Goal: Information Seeking & Learning: Find specific fact

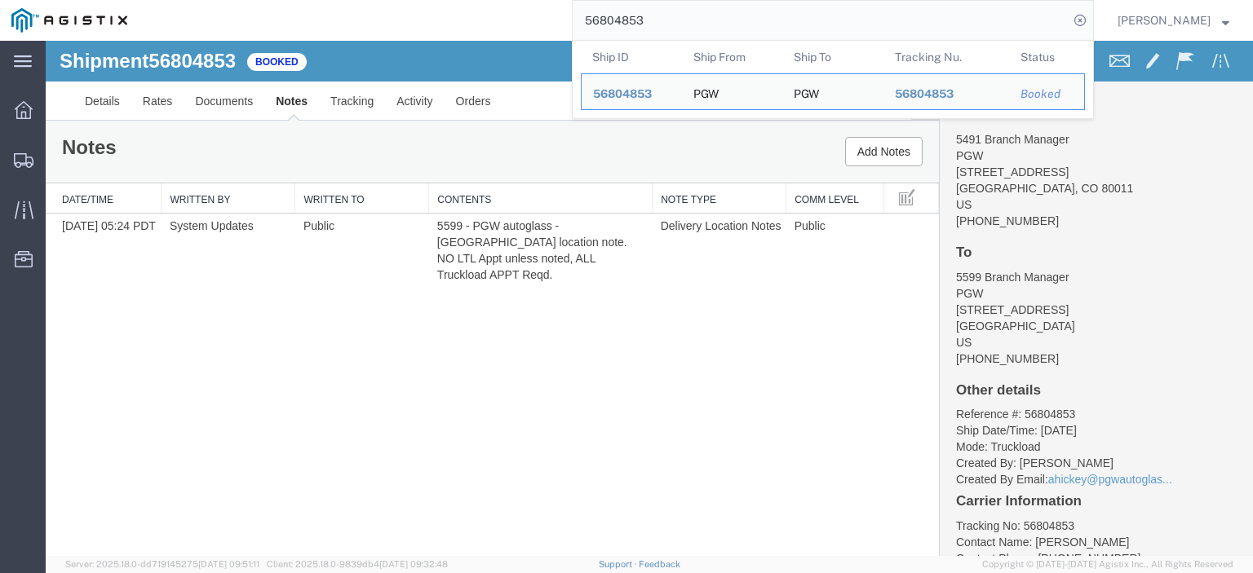
drag, startPoint x: 690, startPoint y: 13, endPoint x: 413, endPoint y: 23, distance: 277.5
click at [414, 24] on div "56804853 Ship ID Ship From Ship To Tracking Nu. Status Ship ID 56804853 Ship Fr…" at bounding box center [616, 20] width 955 height 41
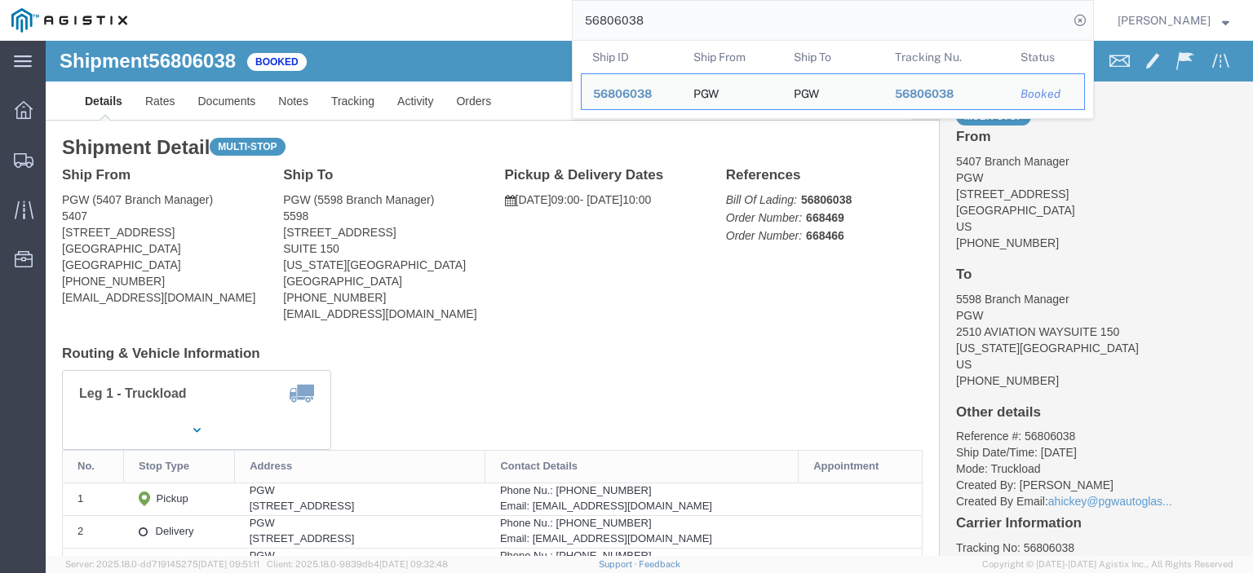
drag, startPoint x: 148, startPoint y: 197, endPoint x: 13, endPoint y: 193, distance: 134.6
click div "Ship From PGW (5407 Branch Manager) [STREET_ADDRESS] [PHONE_NUMBER] [EMAIL_ADDR…"
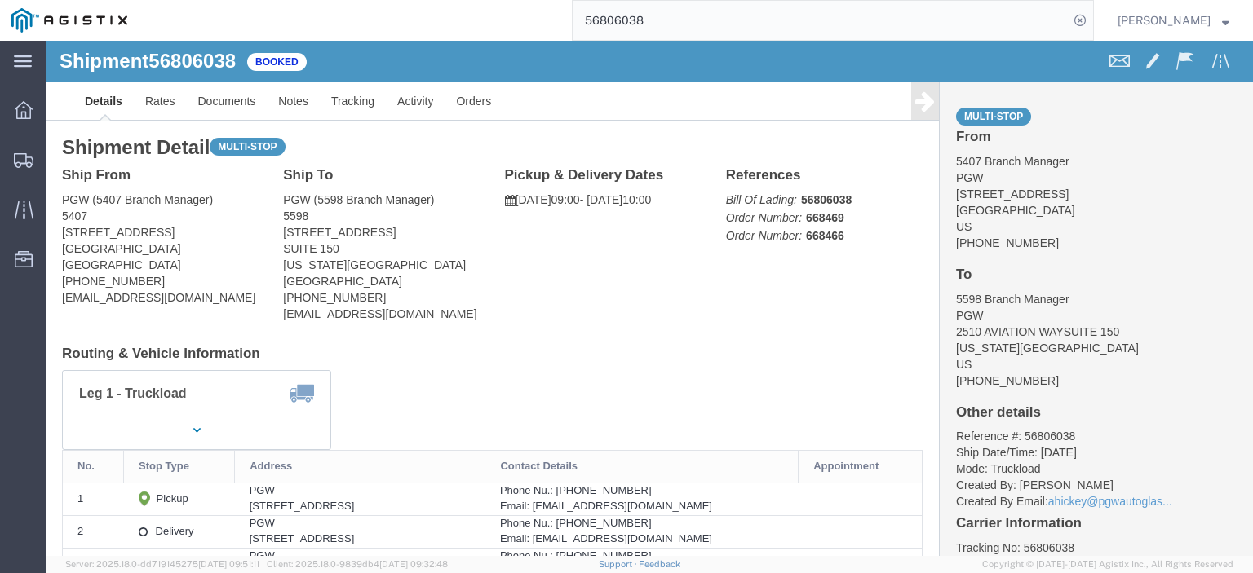
copy address "[STREET_ADDRESS]"
drag, startPoint x: 297, startPoint y: 209, endPoint x: 232, endPoint y: 197, distance: 65.6
click div "Ship To PGW (5598 Branch Manager) 5598 [STREET_ADDRESS][US_STATE] [PHONE_NUMBER…"
copy address "[STREET_ADDRESS]"
drag, startPoint x: 262, startPoint y: 172, endPoint x: 246, endPoint y: 160, distance: 19.7
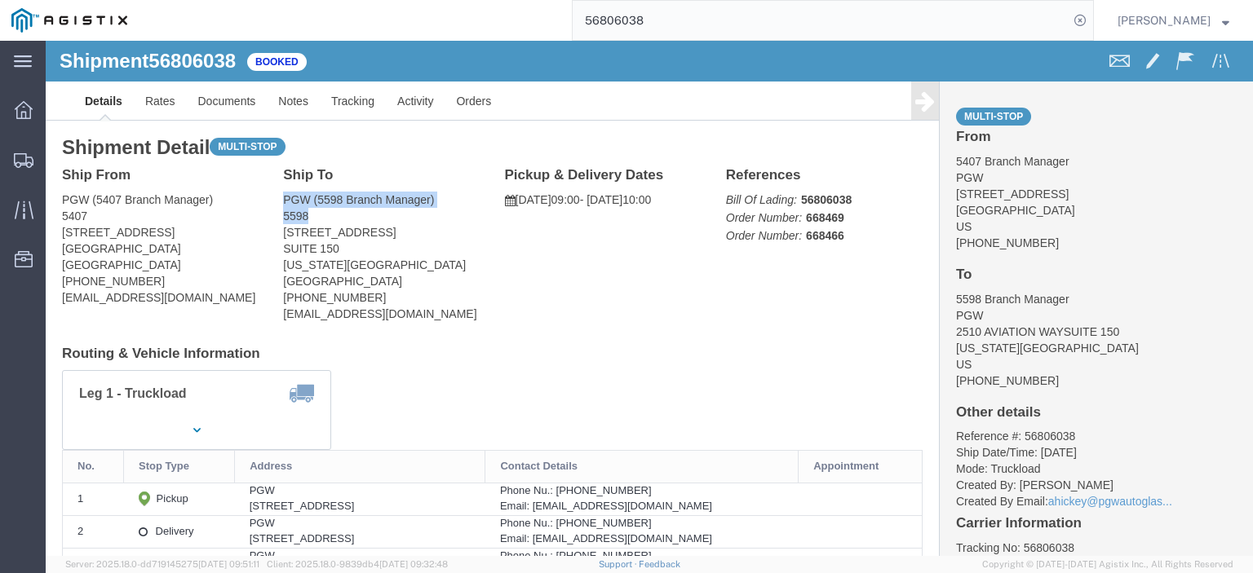
click address "PGW (5598 Branch Manager) 5598 [STREET_ADDRESS][US_STATE] [PHONE_NUMBER] [EMAIL…"
copy address "PGW (5598 Branch Manager) 5598"
drag, startPoint x: 388, startPoint y: 226, endPoint x: 234, endPoint y: 226, distance: 154.2
click div "Ship To PGW (5598 Branch Manager) 5598 [STREET_ADDRESS][US_STATE] [PHONE_NUMBER…"
copy address "[US_STATE][GEOGRAPHIC_DATA]"
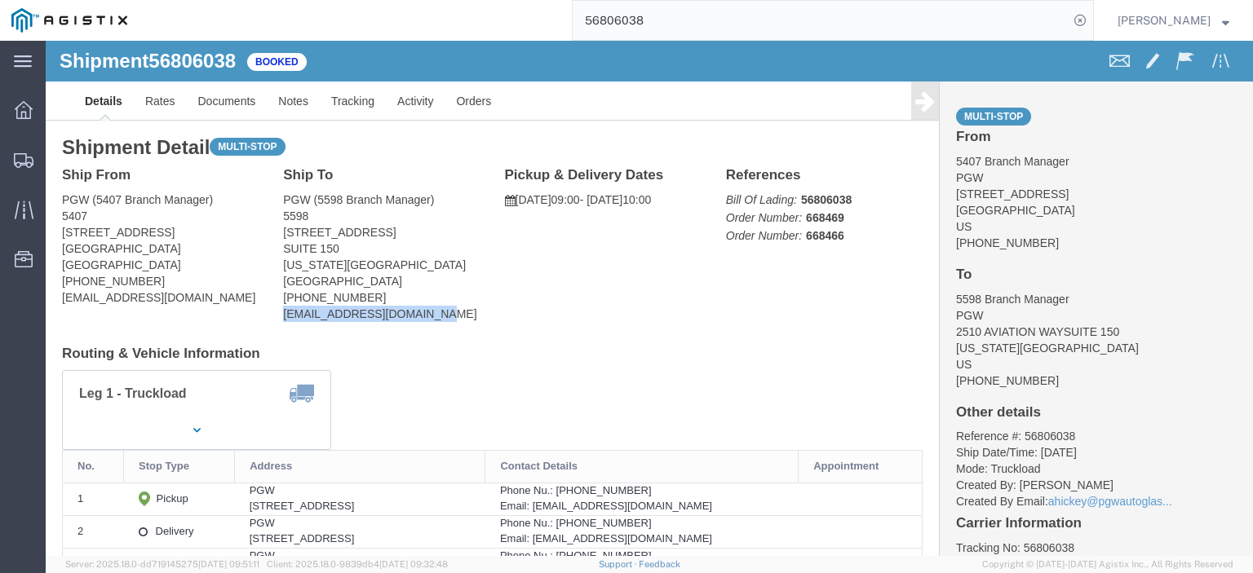
drag, startPoint x: 409, startPoint y: 281, endPoint x: 229, endPoint y: 285, distance: 180.3
click div "Ship To PGW (5598 Branch Manager) 5598 [STREET_ADDRESS][US_STATE] [PHONE_NUMBER…"
drag, startPoint x: 272, startPoint y: 278, endPoint x: 358, endPoint y: 282, distance: 85.7
click div "Ship To PGW (5598 Branch Manager) 5598 [STREET_ADDRESS][US_STATE] [PHONE_NUMBER…"
click address "PGW (5598 Branch Manager) 5598 [STREET_ADDRESS][US_STATE] [PHONE_NUMBER] [EMAIL…"
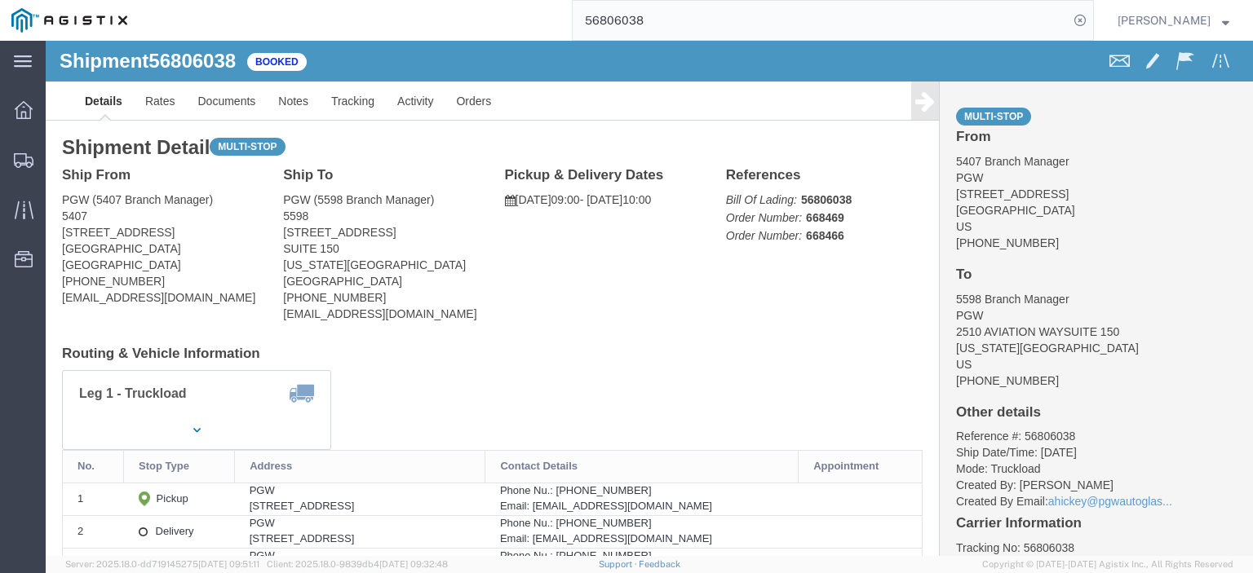
click address "PGW (5598 Branch Manager) 5598 [STREET_ADDRESS][US_STATE] [PHONE_NUMBER] [EMAIL…"
copy address "[EMAIL_ADDRESS][DOMAIN_NAME]"
drag, startPoint x: 304, startPoint y: 250, endPoint x: 222, endPoint y: 259, distance: 82.9
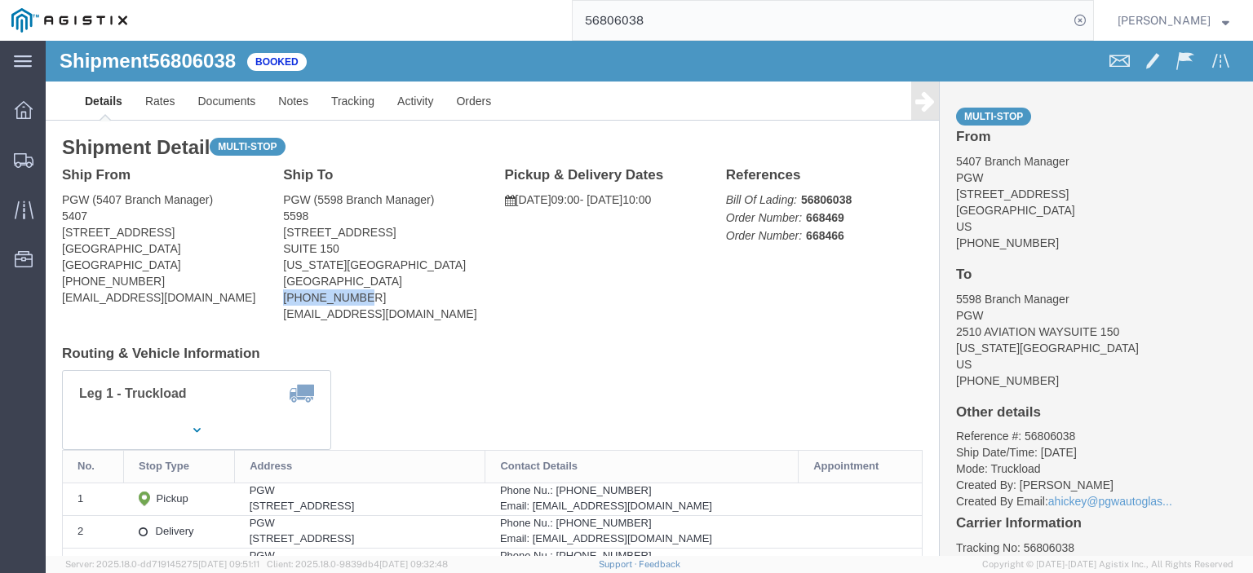
click div "Ship To PGW (5598 Branch Manager) 5598 [STREET_ADDRESS][US_STATE] [PHONE_NUMBER…"
copy address "[PHONE_NUMBER]"
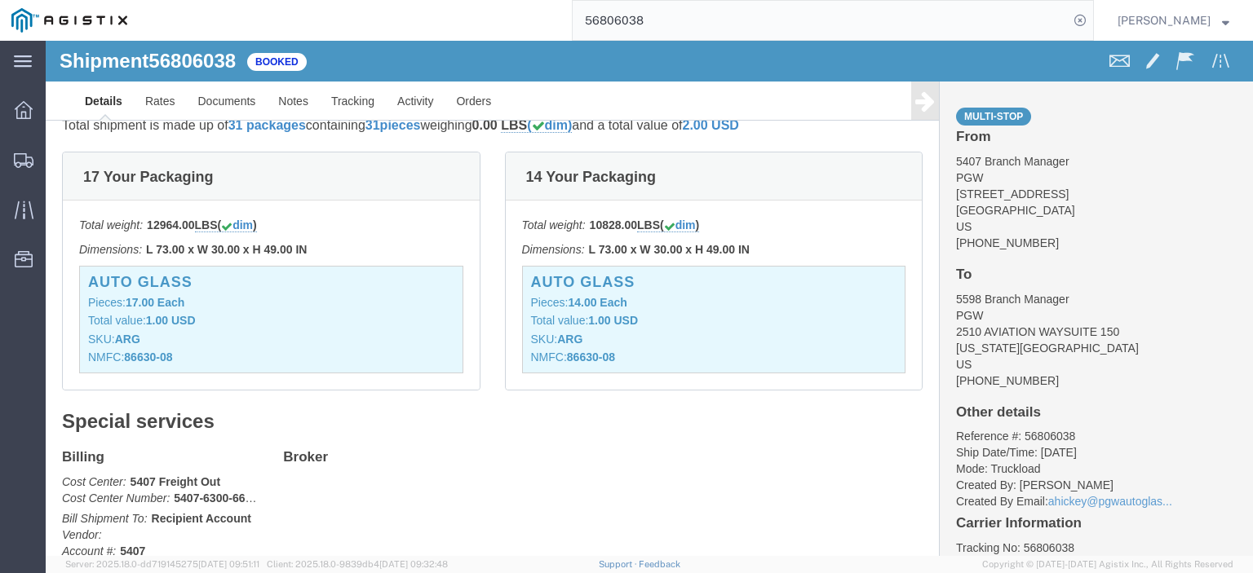
scroll to position [245, 0]
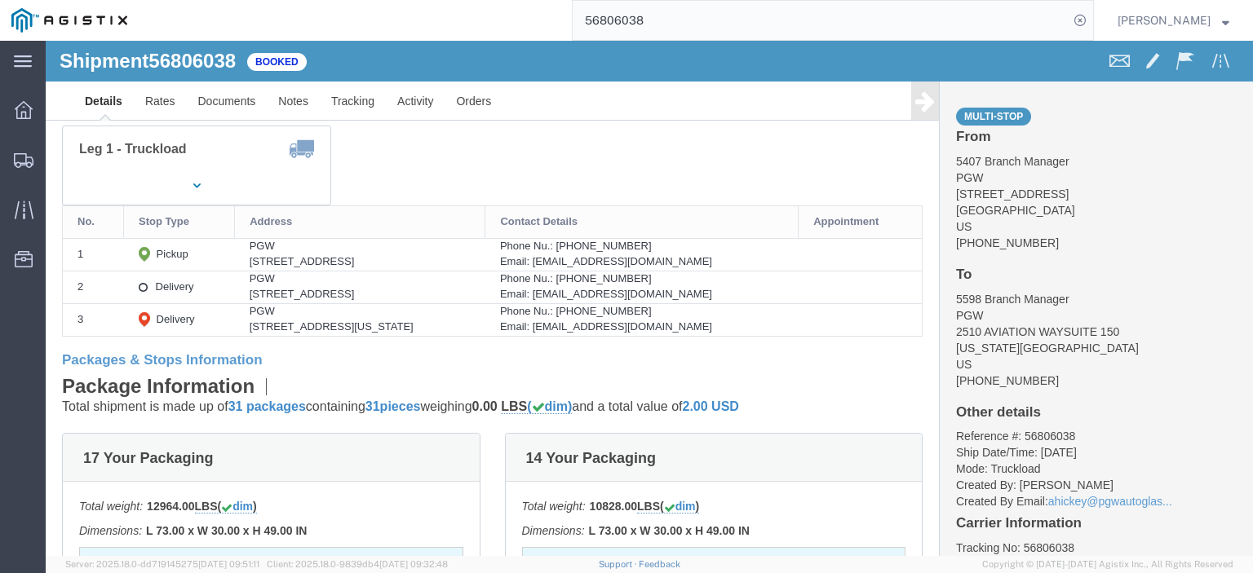
drag, startPoint x: 285, startPoint y: 253, endPoint x: 163, endPoint y: 259, distance: 121.7
click td "PGW [STREET_ADDRESS]"
copy div "[STREET_ADDRESS]"
click link "Rates"
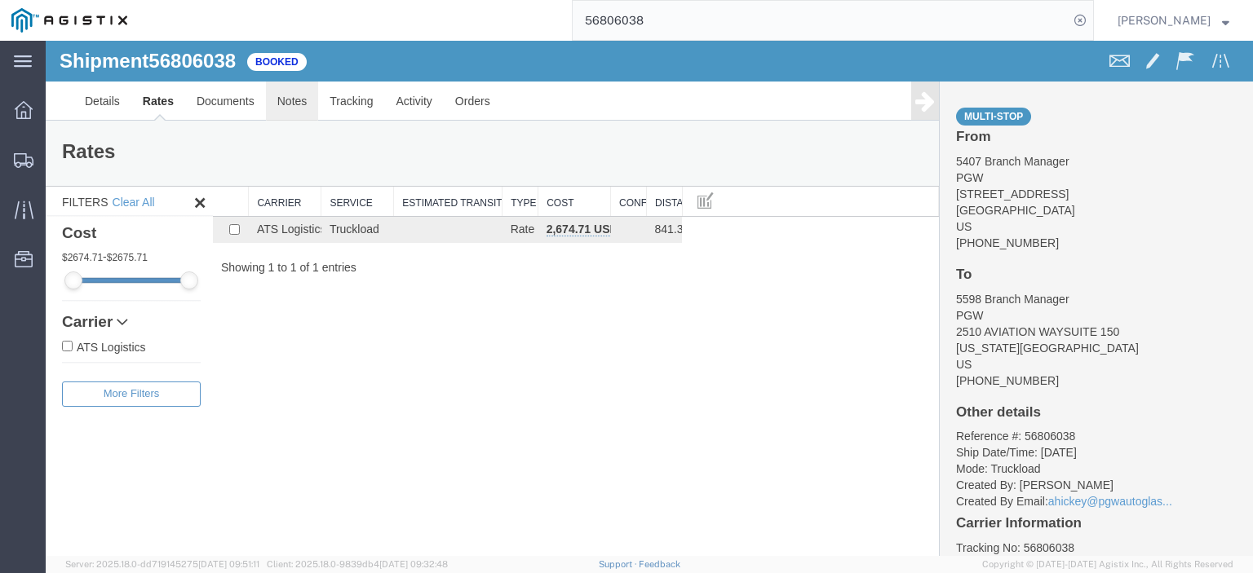
click at [303, 105] on link "Notes" at bounding box center [292, 101] width 53 height 39
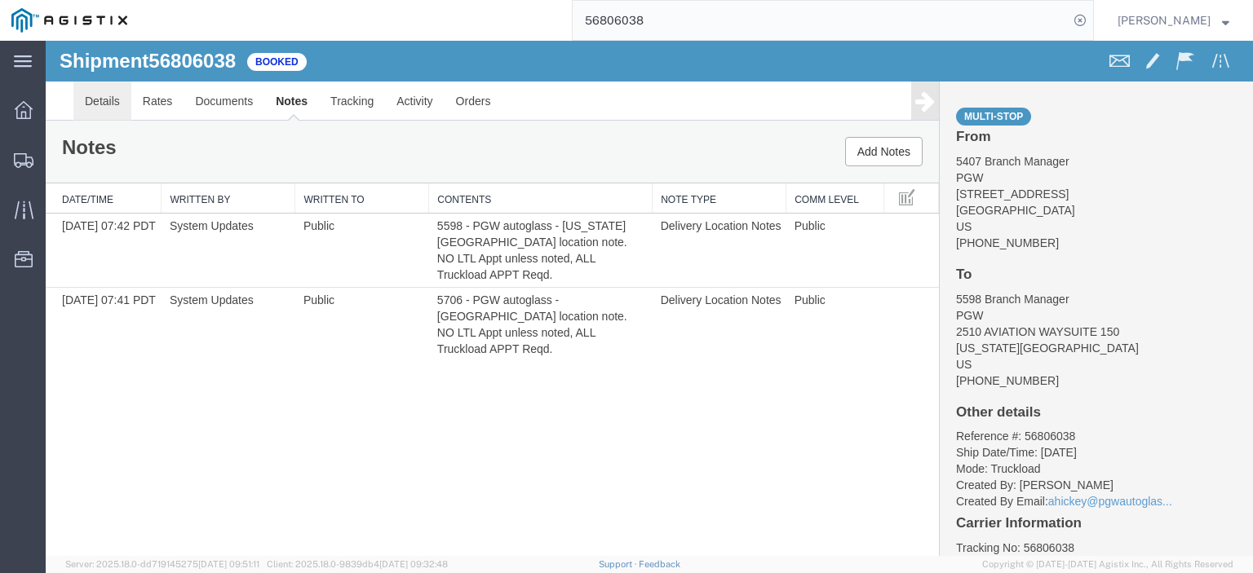
click at [85, 96] on link "Details" at bounding box center [102, 101] width 58 height 39
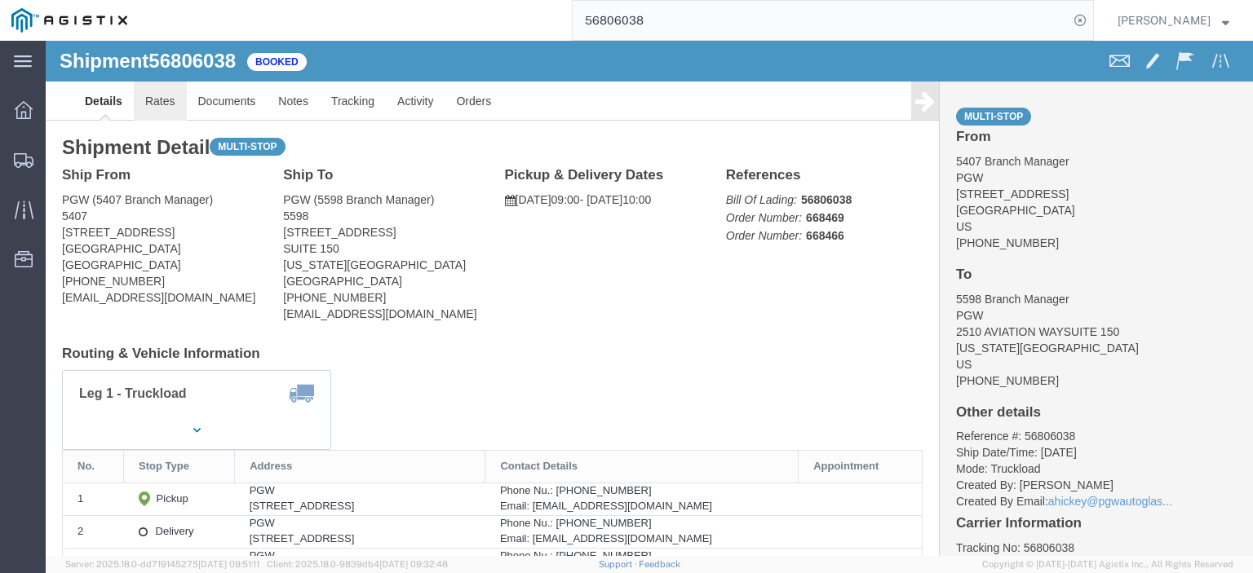
click link "Rates"
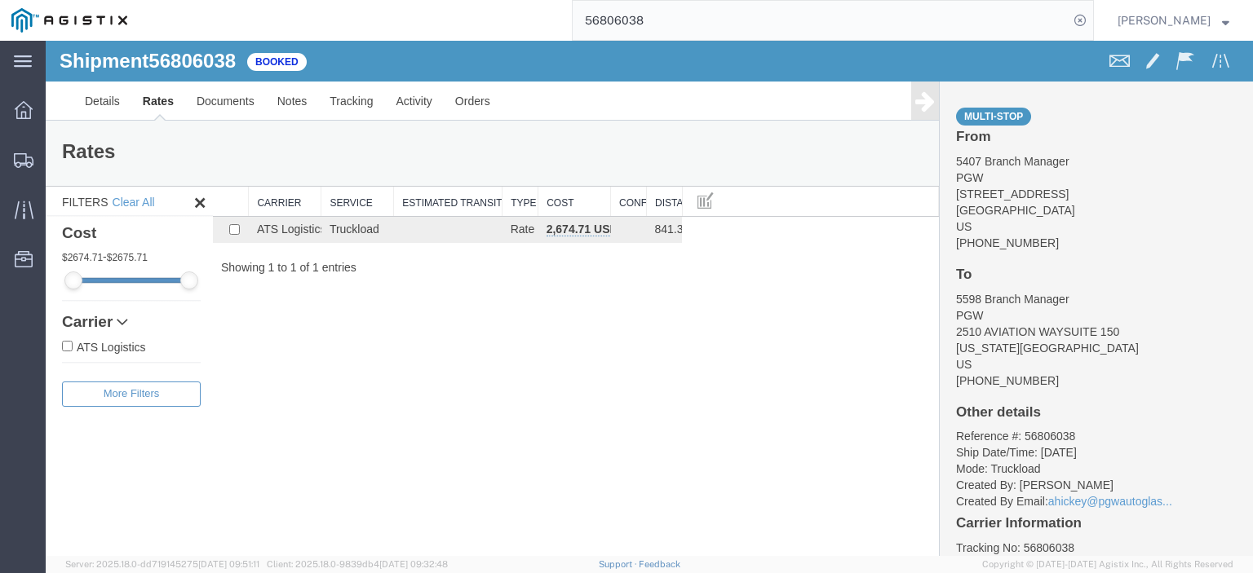
drag, startPoint x: 713, startPoint y: 7, endPoint x: 534, endPoint y: 6, distance: 178.6
click at [560, 24] on div "56806038" at bounding box center [616, 20] width 955 height 41
type input "56806118"
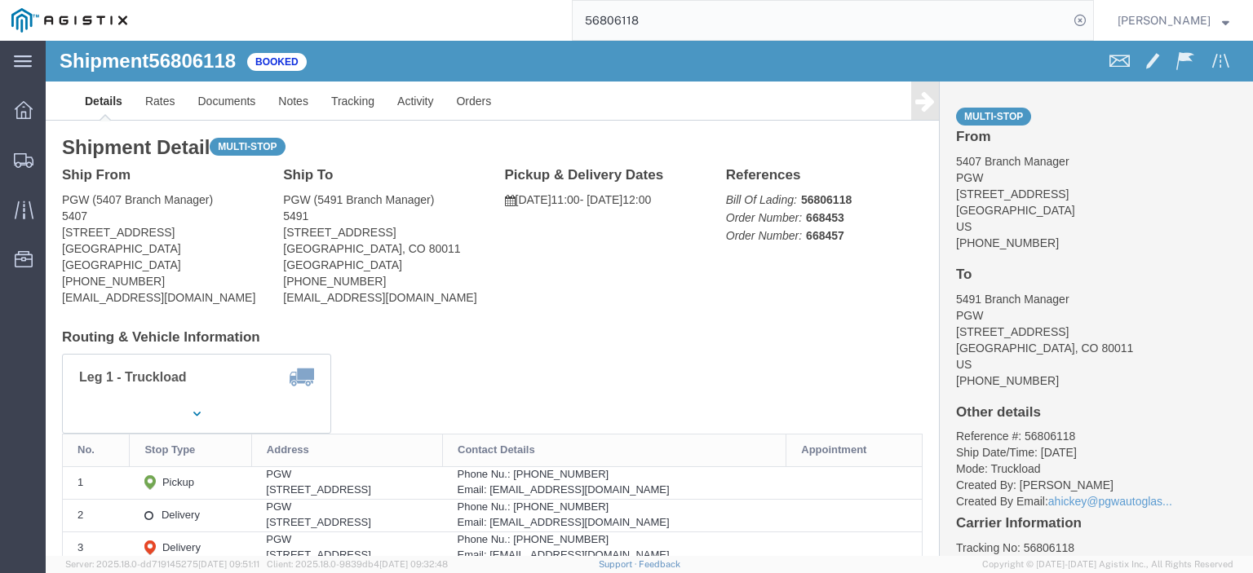
drag, startPoint x: 143, startPoint y: 193, endPoint x: 17, endPoint y: 198, distance: 125.7
click address "PGW (5407 Branch Manager) [STREET_ADDRESS] [PHONE_NUMBER] [EMAIL_ADDRESS][DOMAI…"
copy address "[STREET_ADDRESS]"
drag, startPoint x: 336, startPoint y: 192, endPoint x: 216, endPoint y: 193, distance: 119.9
click div "Ship From PGW (5407 Branch Manager) 5407 [STREET_ADDRESS] [PHONE_NUMBER] [EMAIL…"
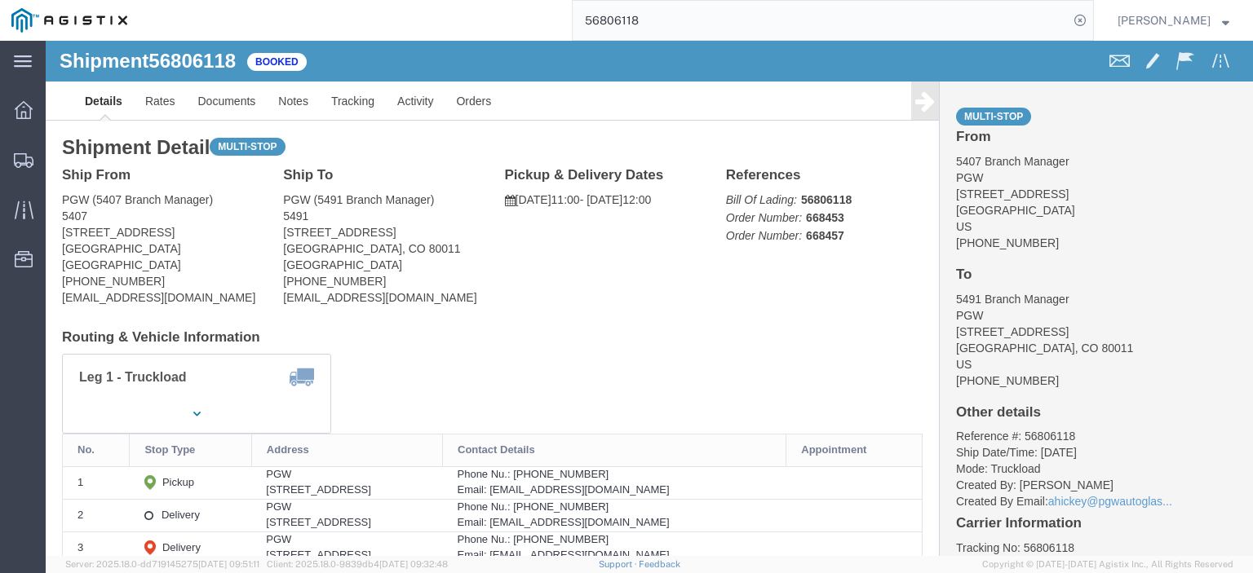
click address "PGW (5491 Branch Manager) [STREET_ADDRESS] [PHONE_NUMBER] [EMAIL_ADDRESS][DOMAI…"
drag, startPoint x: 341, startPoint y: 193, endPoint x: 246, endPoint y: 195, distance: 94.6
click div "Ship To PGW (5491 Branch Manager) [STREET_ADDRESS] [PHONE_NUMBER] [EMAIL_ADDRES…"
copy address "[STREET_ADDRESS]"
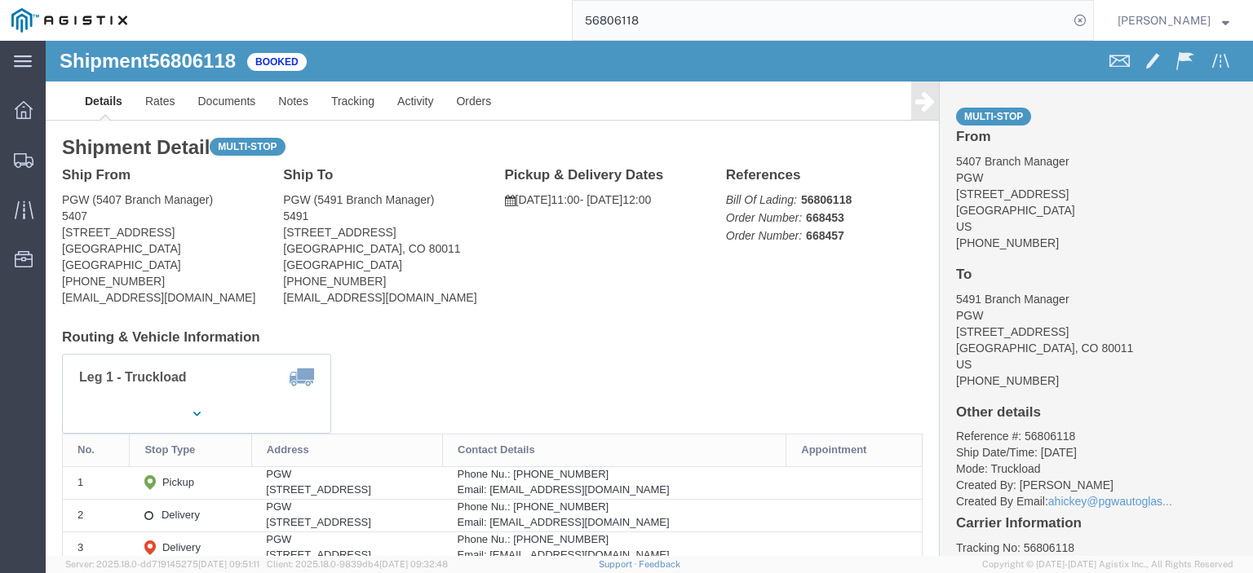
scroll to position [163, 0]
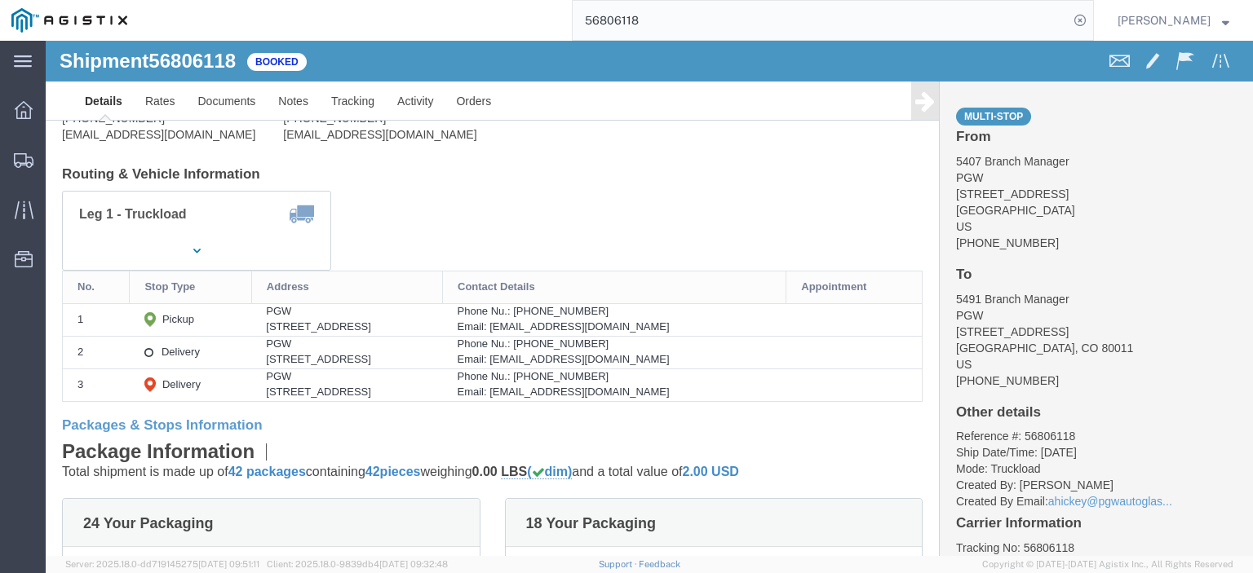
drag, startPoint x: 275, startPoint y: 317, endPoint x: 264, endPoint y: 326, distance: 13.9
click td "PGW [STREET_ADDRESS]"
copy div "[STREET_ADDRESS]"
click div "PGW"
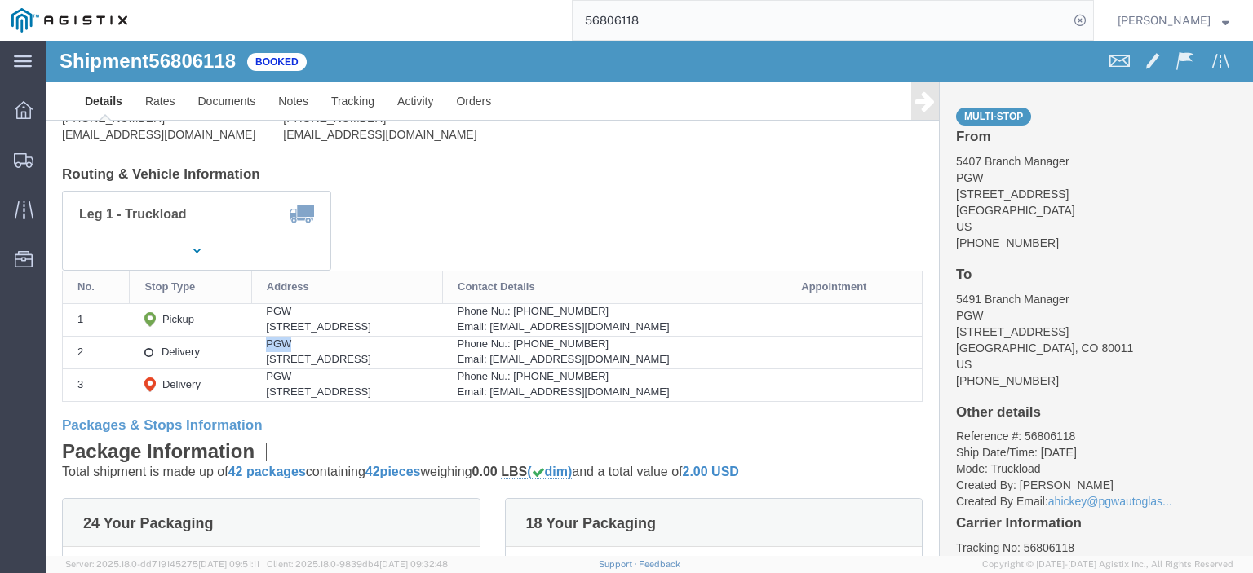
drag, startPoint x: 369, startPoint y: 317, endPoint x: 281, endPoint y: 324, distance: 88.3
click div "[STREET_ADDRESS]"
drag, startPoint x: 712, startPoint y: 321, endPoint x: 545, endPoint y: 319, distance: 167.2
click div "Email: [EMAIL_ADDRESS][DOMAIN_NAME]"
drag, startPoint x: 615, startPoint y: 304, endPoint x: 565, endPoint y: 303, distance: 49.8
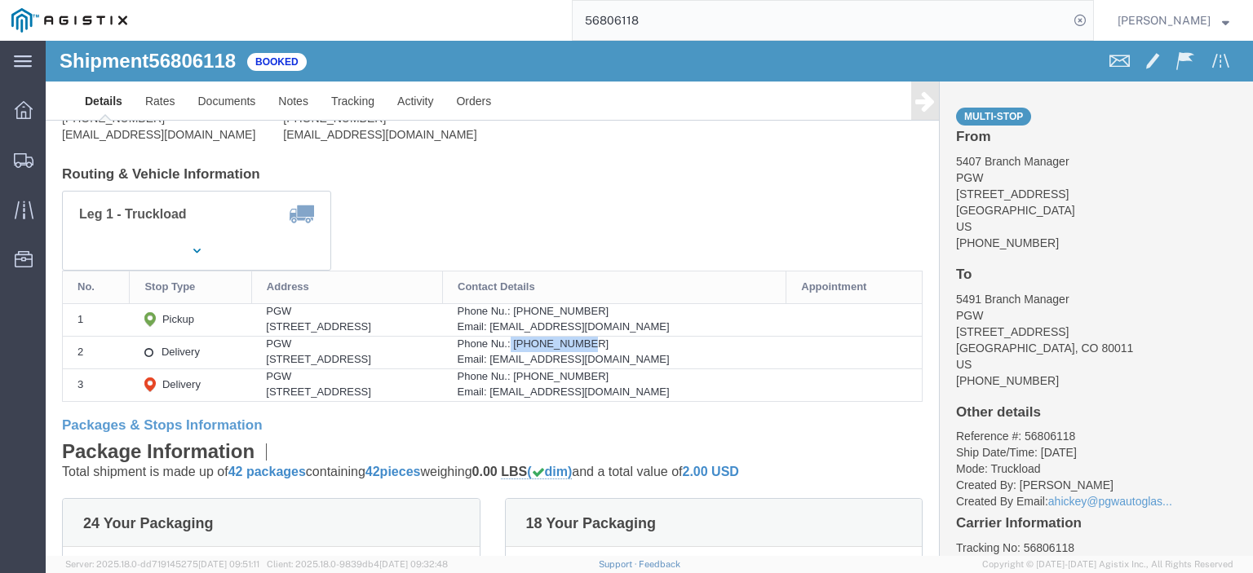
click div "Phone Nu.: [PHONE_NUMBER]"
drag, startPoint x: 115, startPoint y: 66, endPoint x: 509, endPoint y: 42, distance: 394.7
click link "Rates"
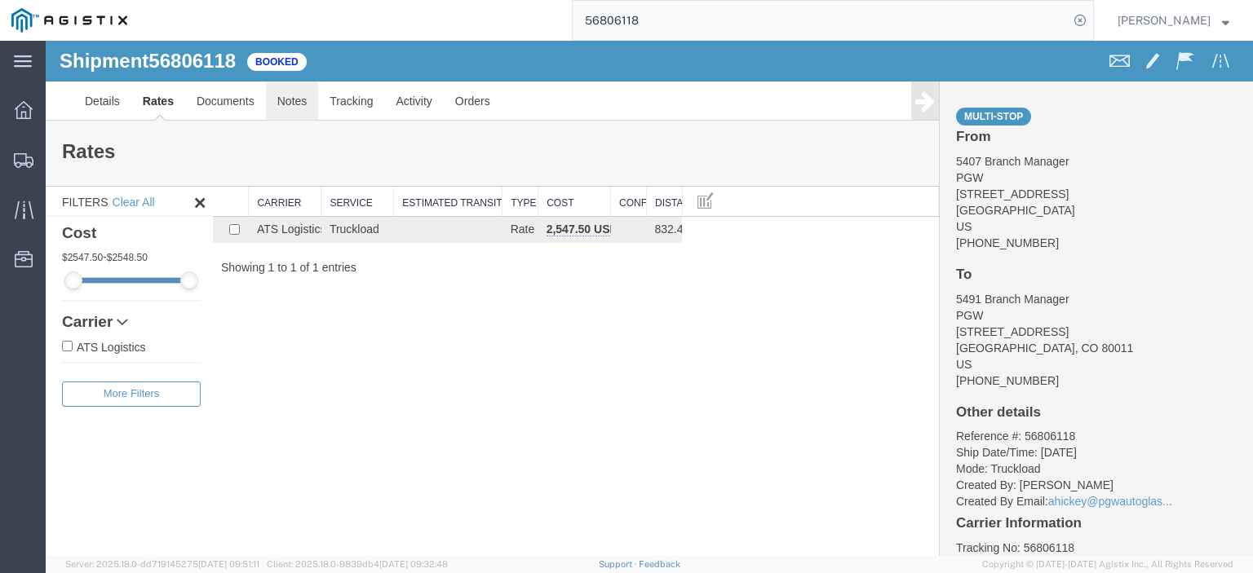
drag, startPoint x: 300, startPoint y: 131, endPoint x: 299, endPoint y: 117, distance: 14.8
click at [300, 131] on div "Rates Filter" at bounding box center [492, 153] width 893 height 65
click at [299, 112] on link "Notes" at bounding box center [292, 101] width 53 height 39
